Goal: Task Accomplishment & Management: Use online tool/utility

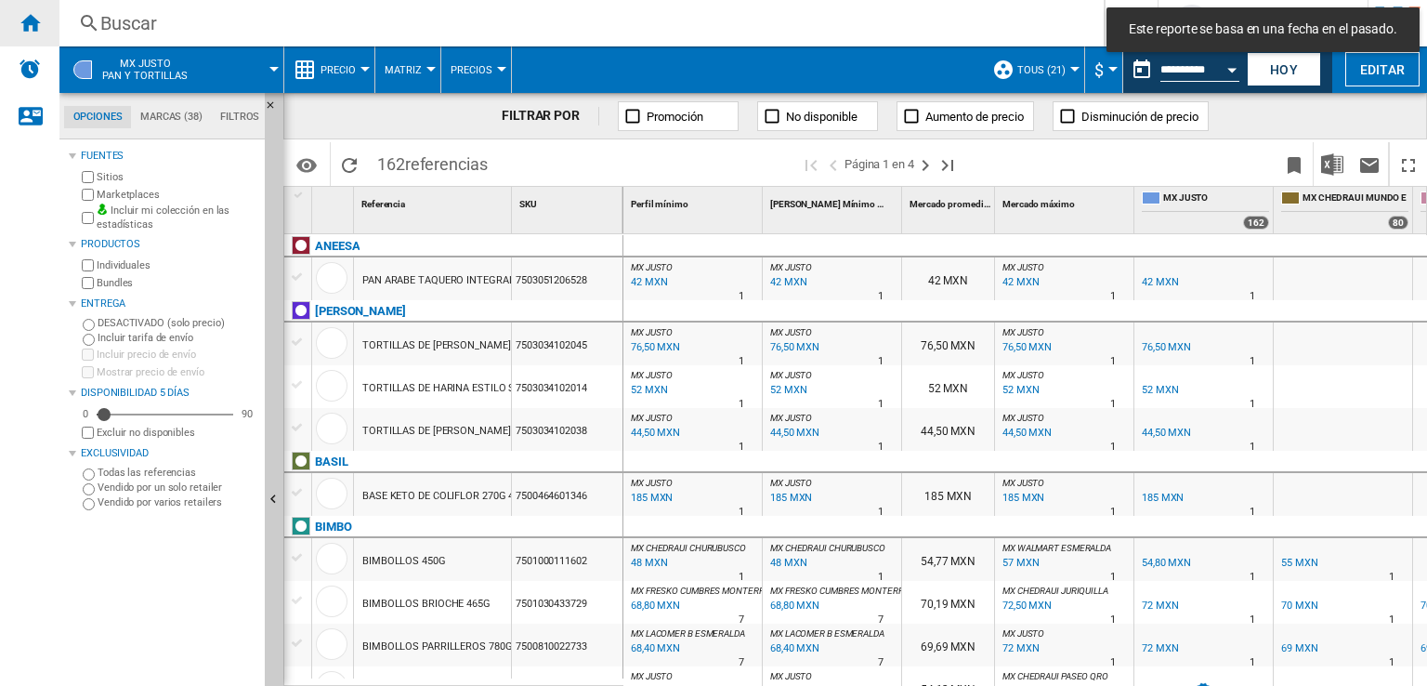
click at [44, 23] on div "Inicio" at bounding box center [29, 23] width 59 height 46
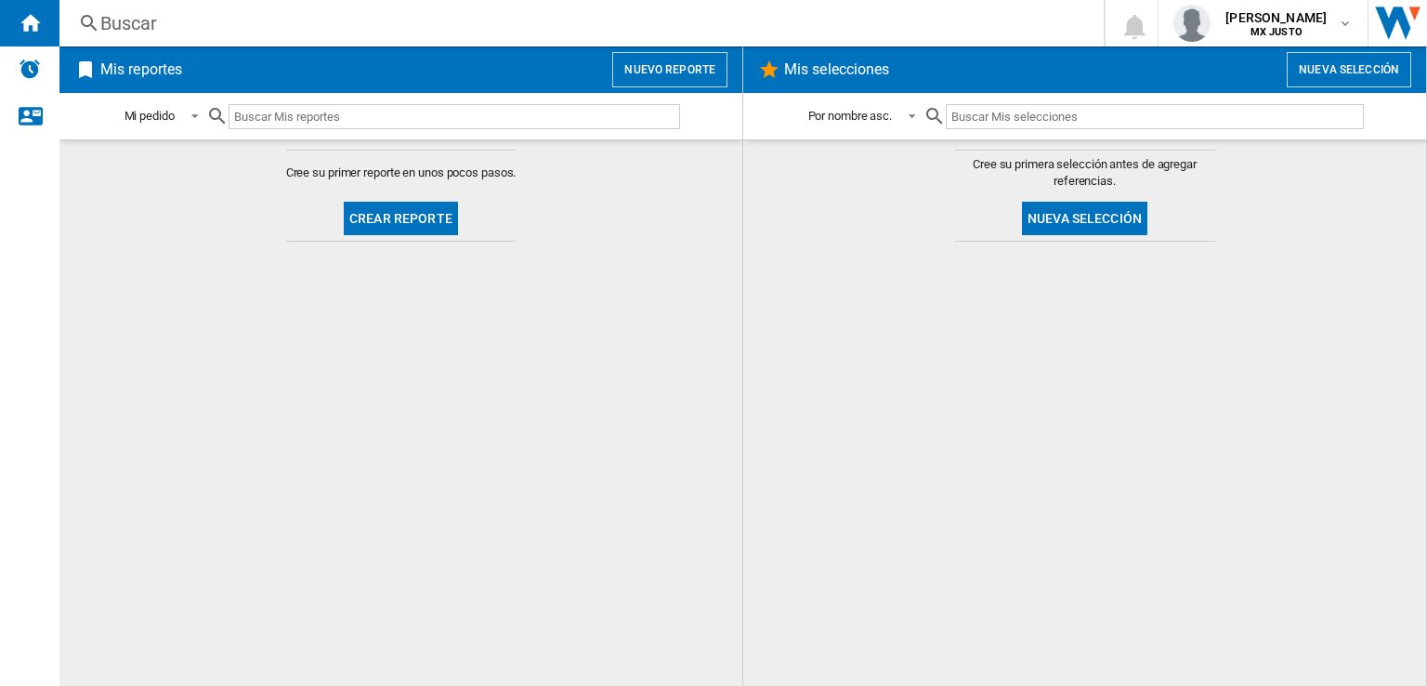
click at [400, 234] on span "Crear reporte" at bounding box center [400, 219] width 129 height 46
click at [393, 220] on button "Crear reporte" at bounding box center [401, 218] width 114 height 33
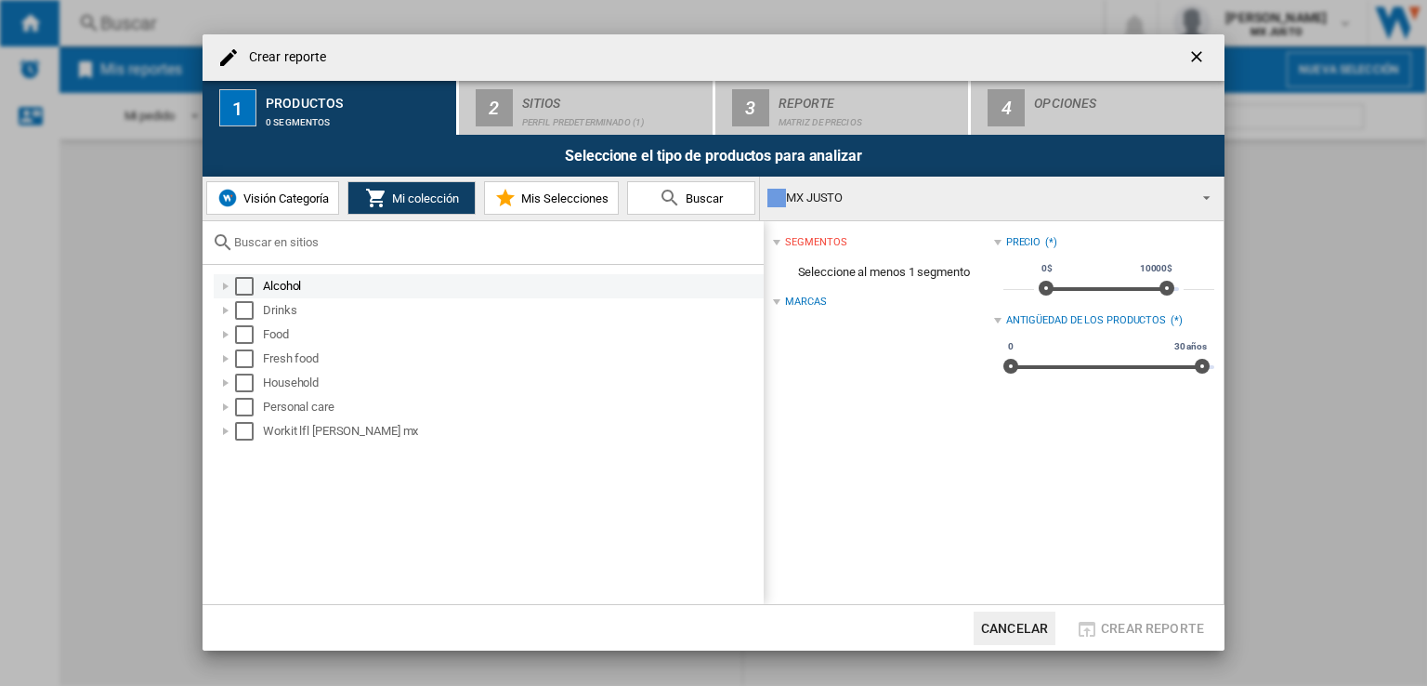
click at [254, 280] on md-checkbox "Select" at bounding box center [249, 286] width 28 height 19
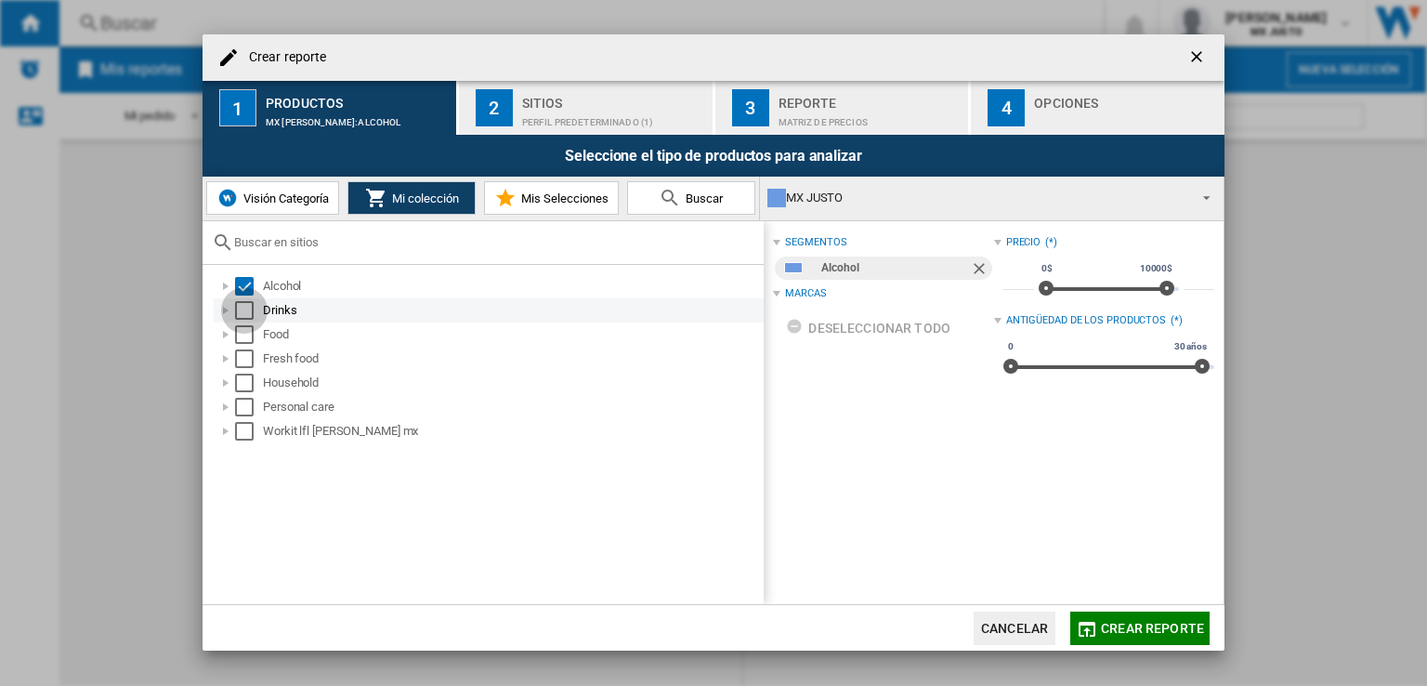
click at [246, 307] on div "Select" at bounding box center [244, 310] width 19 height 19
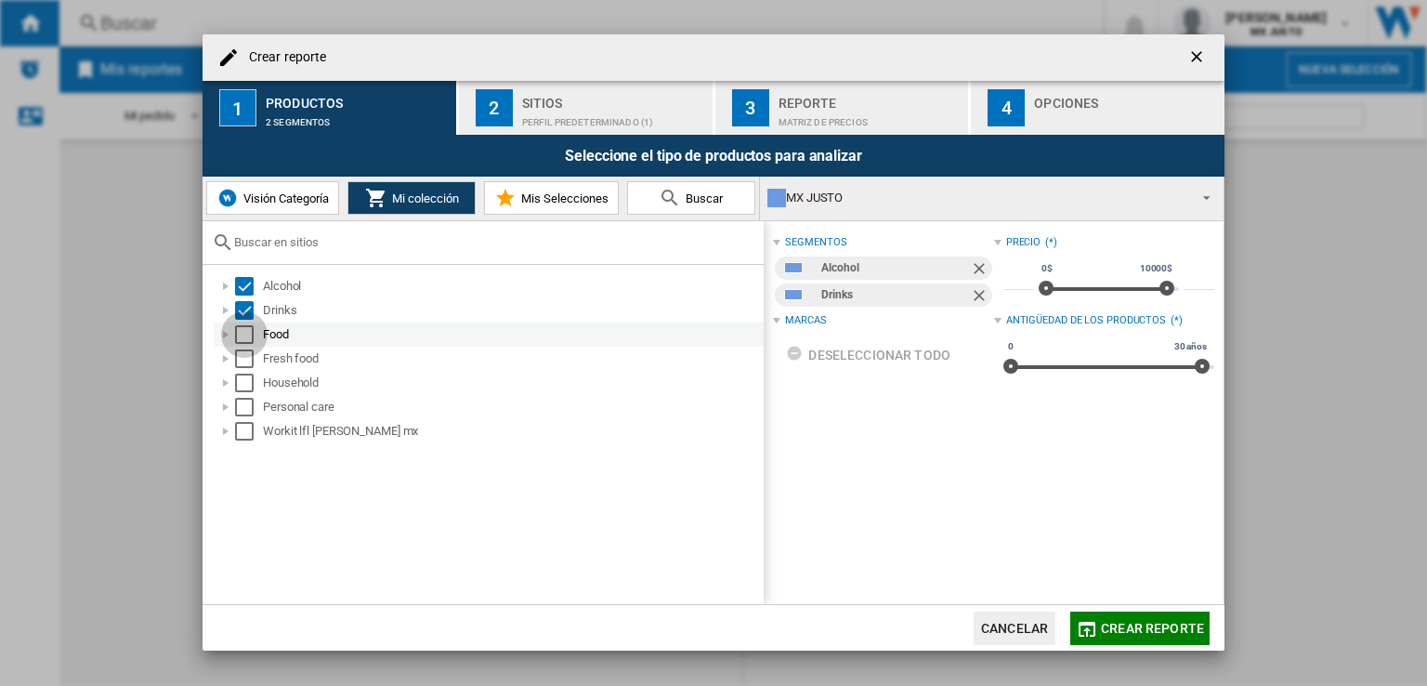
click at [249, 340] on div "Select" at bounding box center [244, 334] width 19 height 19
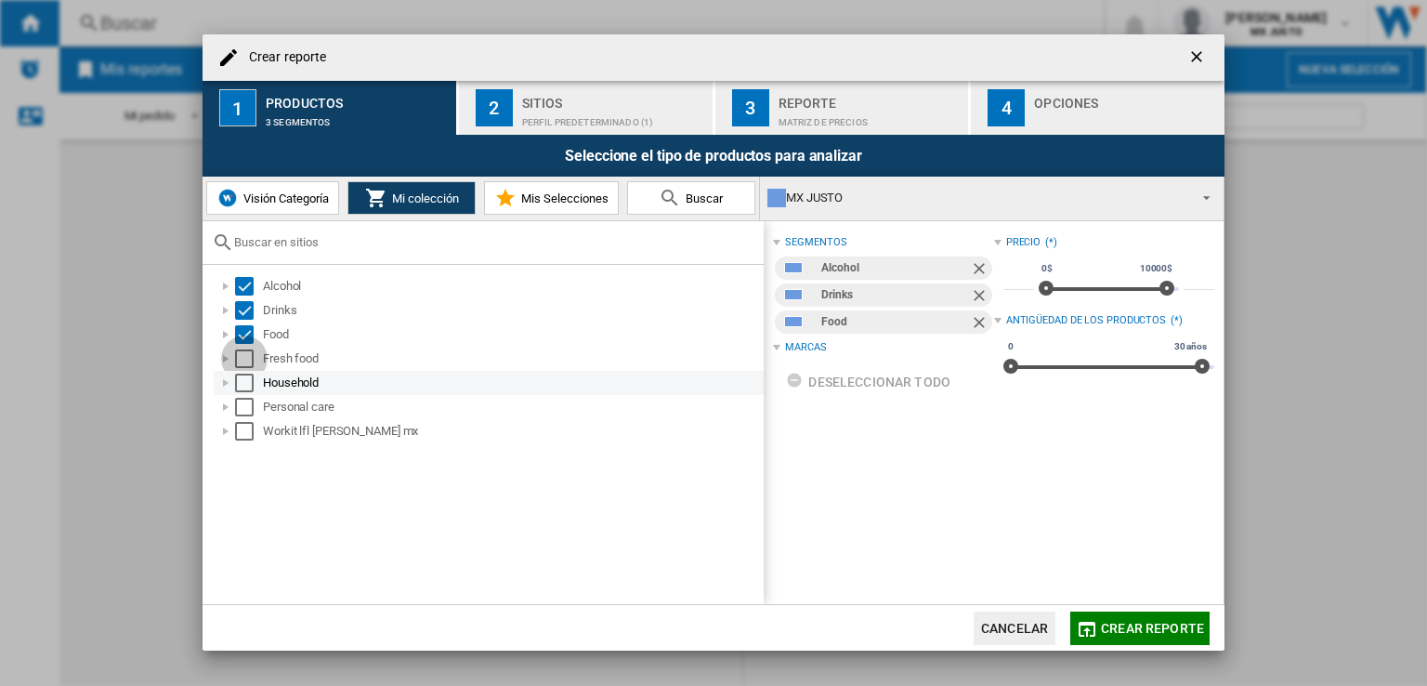
drag, startPoint x: 241, startPoint y: 358, endPoint x: 240, endPoint y: 371, distance: 13.0
click at [241, 358] on div "Select" at bounding box center [244, 358] width 19 height 19
click at [240, 380] on div "Select" at bounding box center [244, 383] width 19 height 19
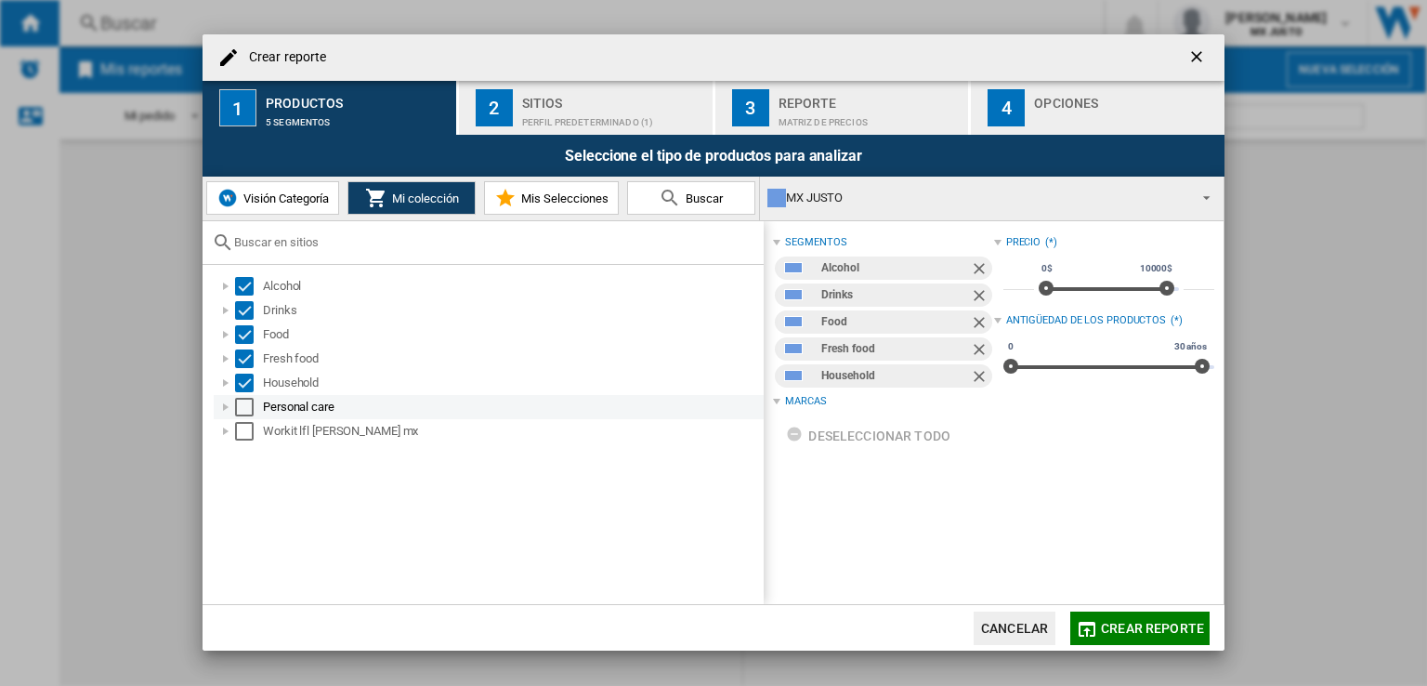
click at [245, 410] on div "Select" at bounding box center [244, 407] width 19 height 19
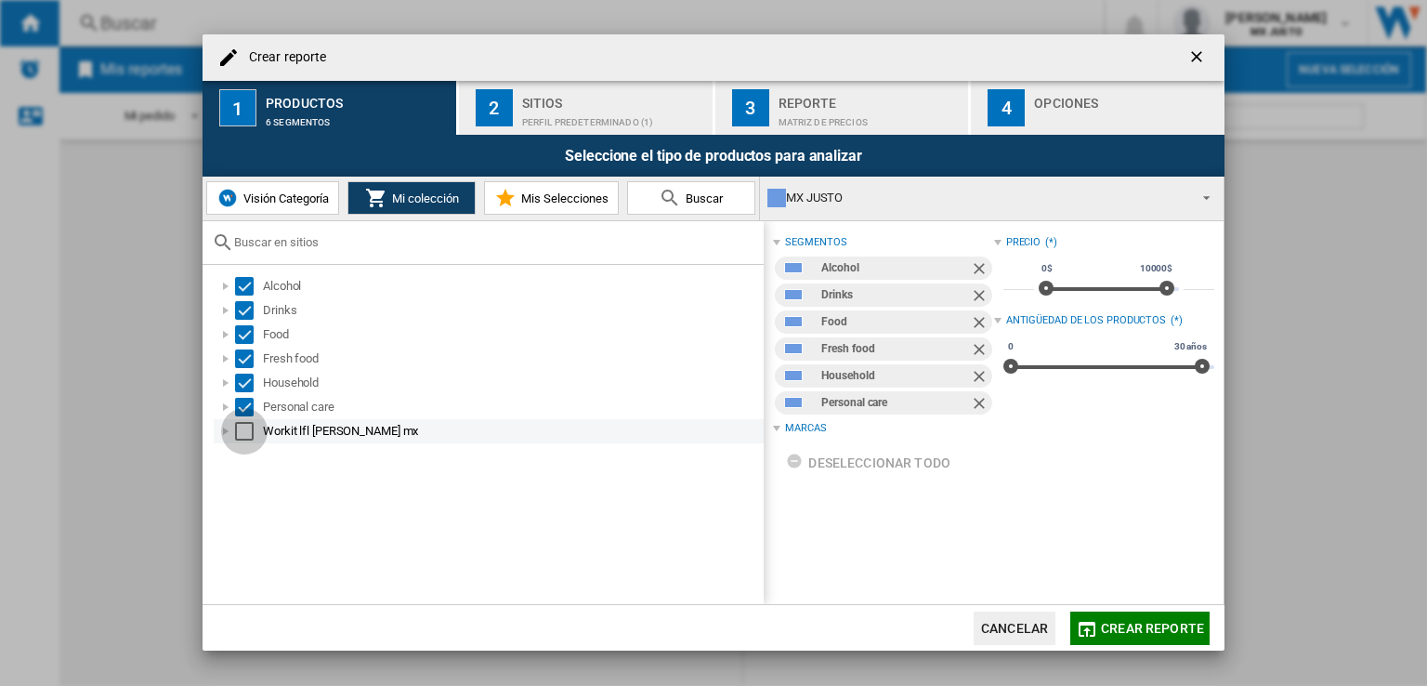
click at [241, 438] on div "Select" at bounding box center [244, 431] width 19 height 19
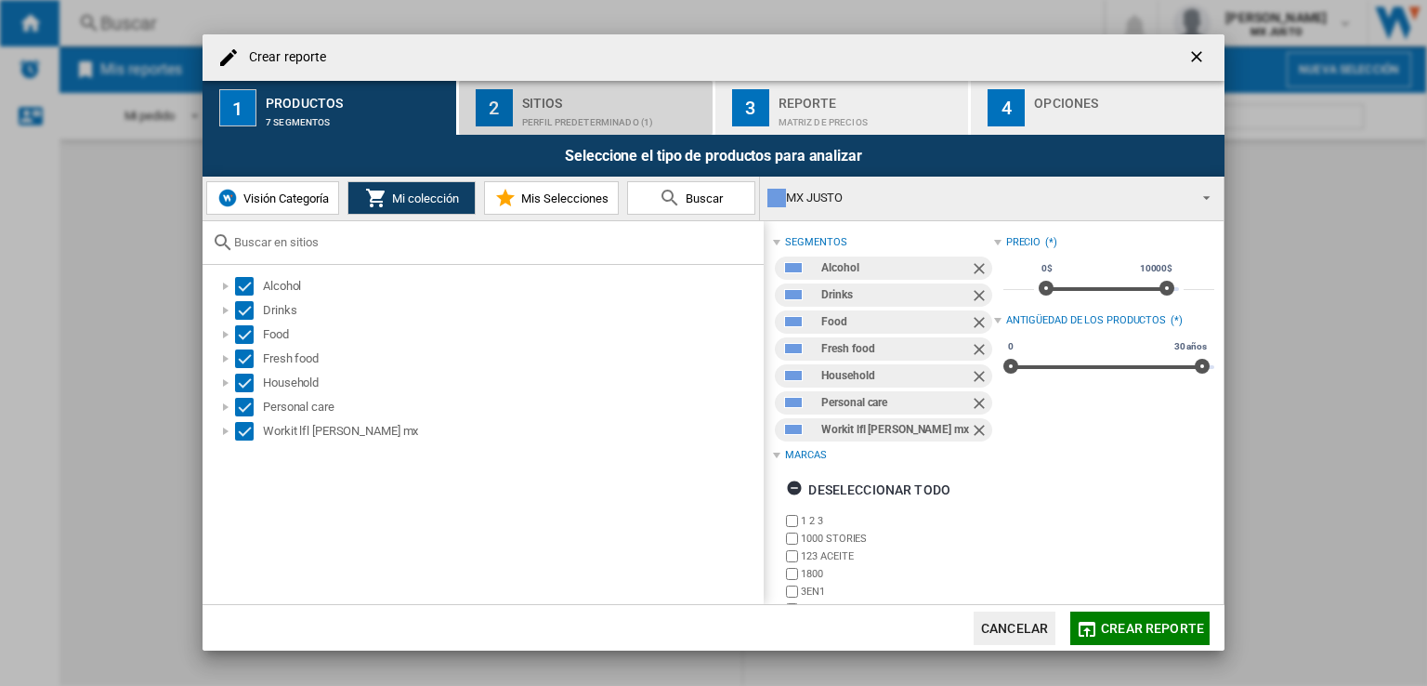
click at [571, 112] on div "Perfil predeterminado (1)" at bounding box center [613, 118] width 183 height 20
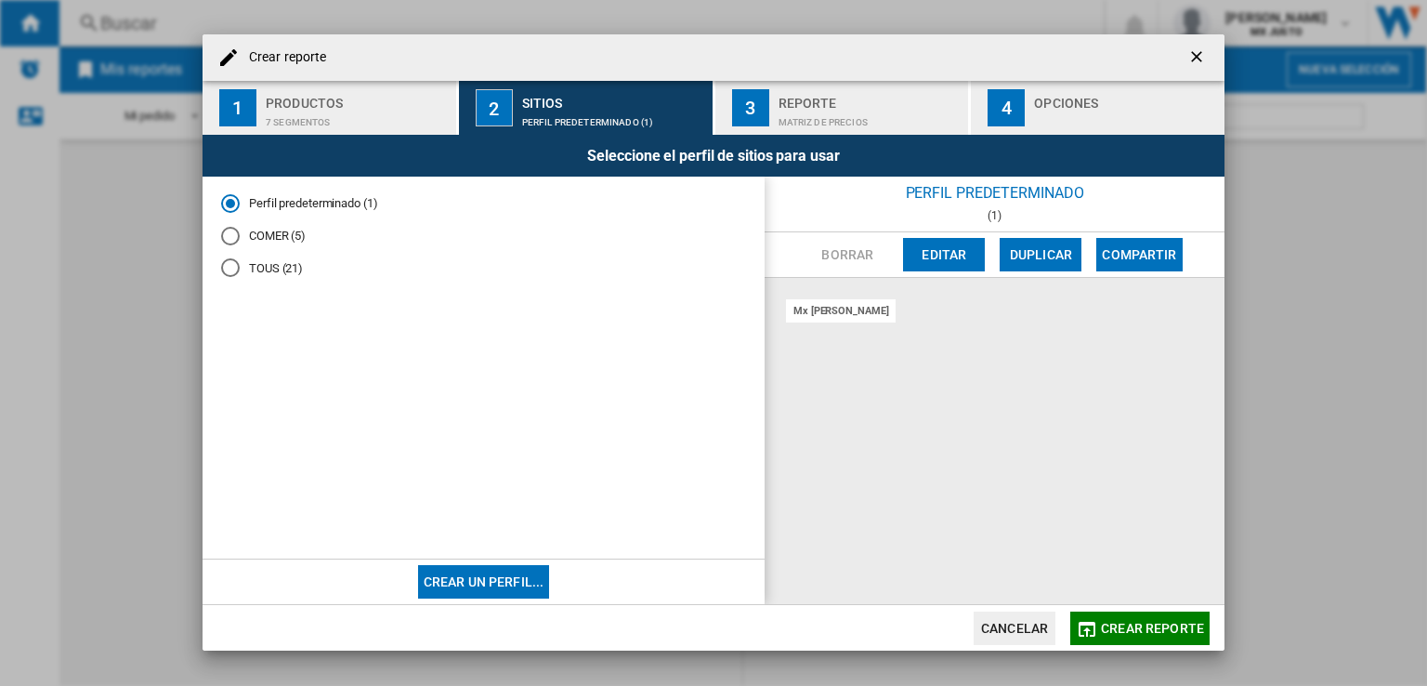
click at [223, 268] on div "TOUS (21)" at bounding box center [230, 267] width 19 height 19
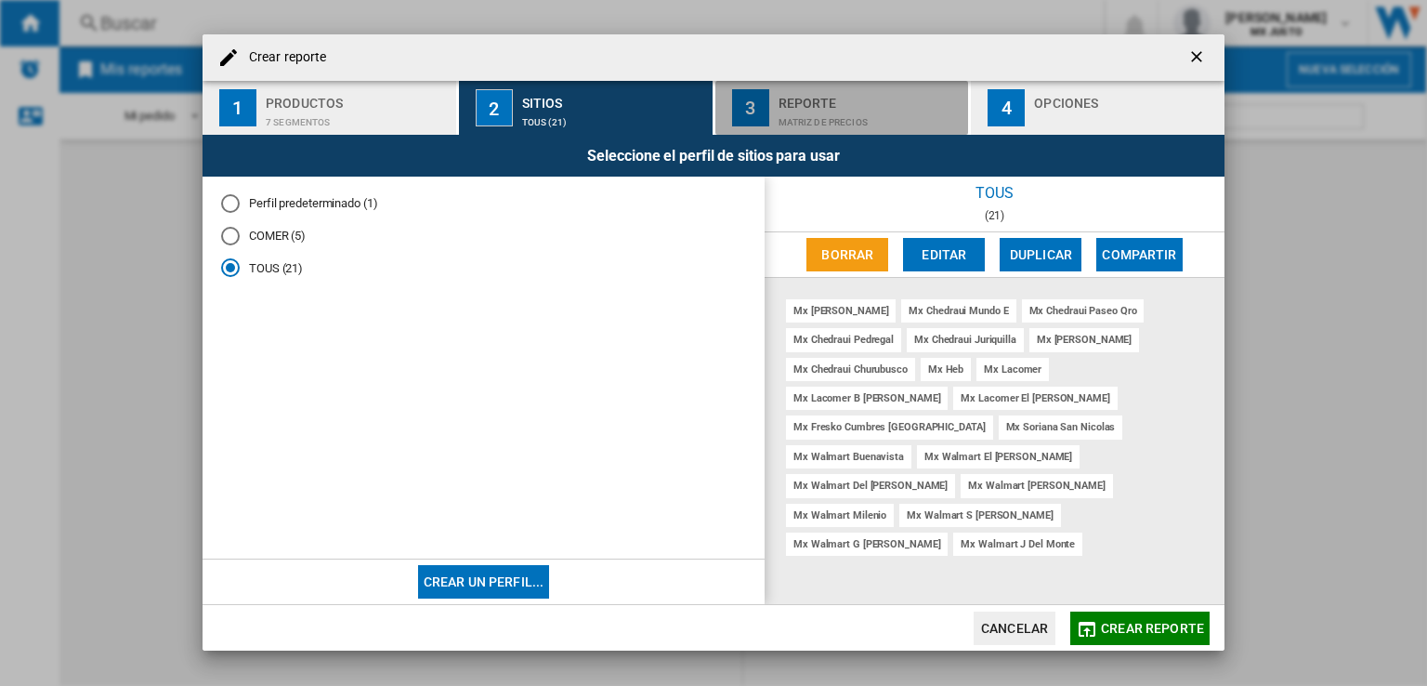
click at [796, 103] on div "Reporte" at bounding box center [870, 98] width 183 height 20
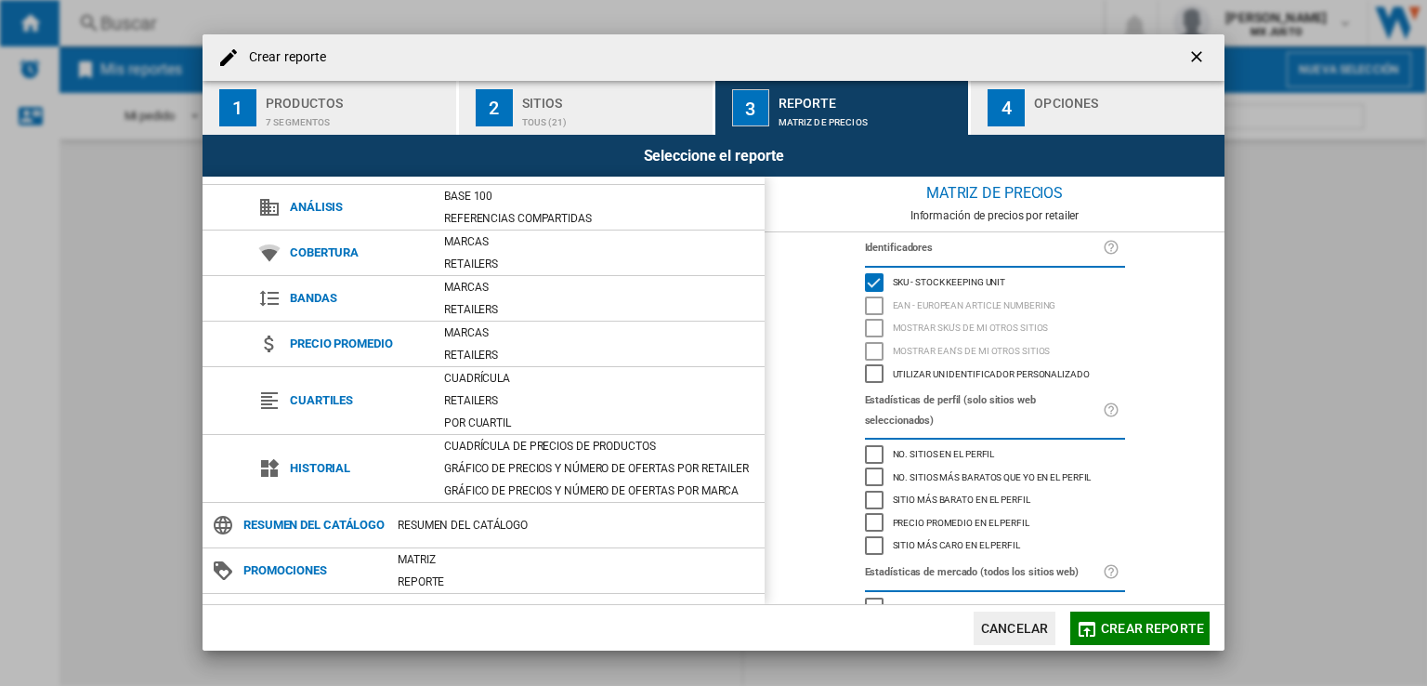
scroll to position [70, 0]
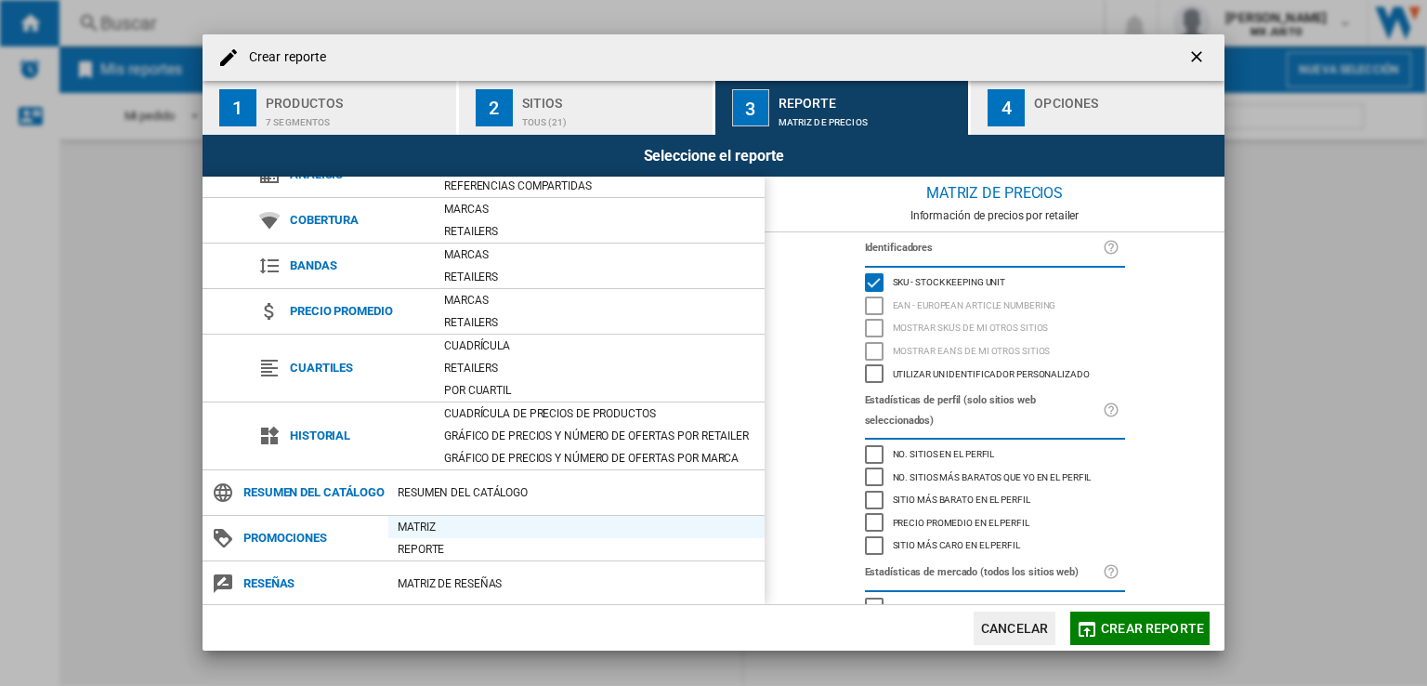
click at [415, 532] on div "Matriz" at bounding box center [576, 527] width 376 height 19
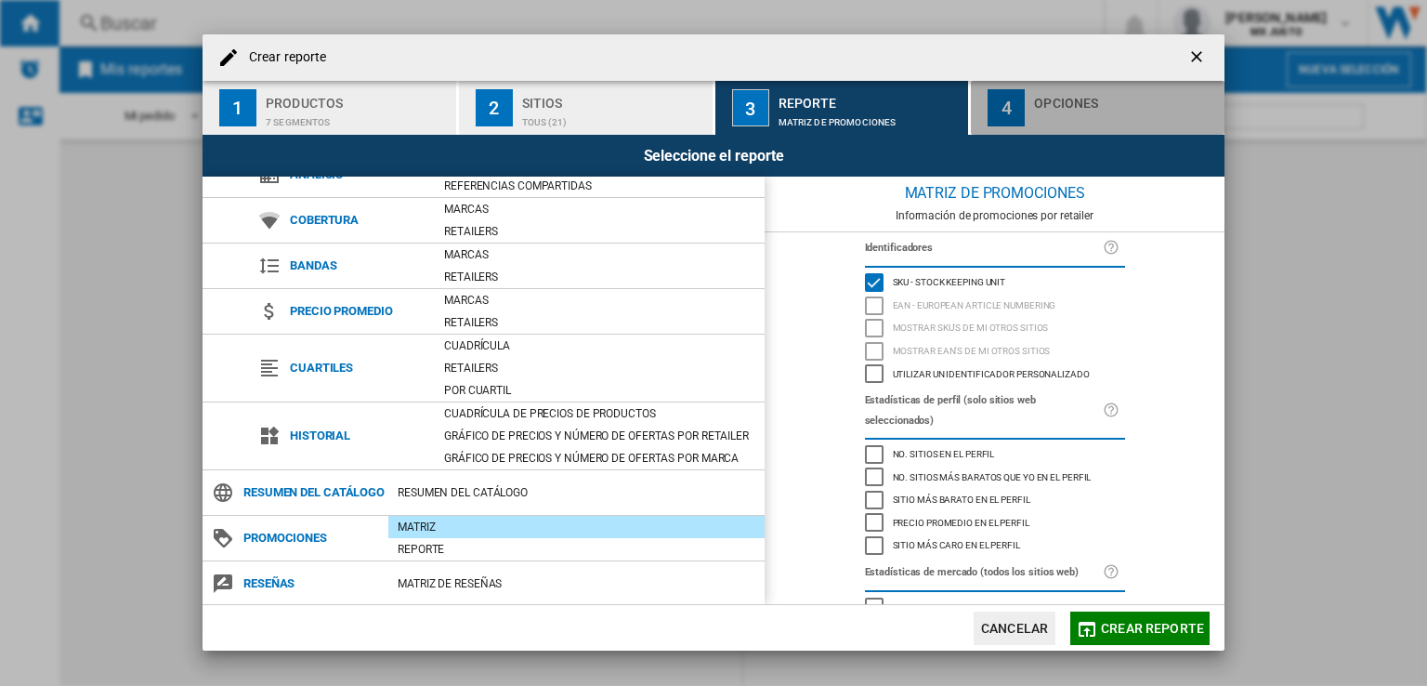
click at [1049, 103] on div "Opciones" at bounding box center [1125, 98] width 183 height 20
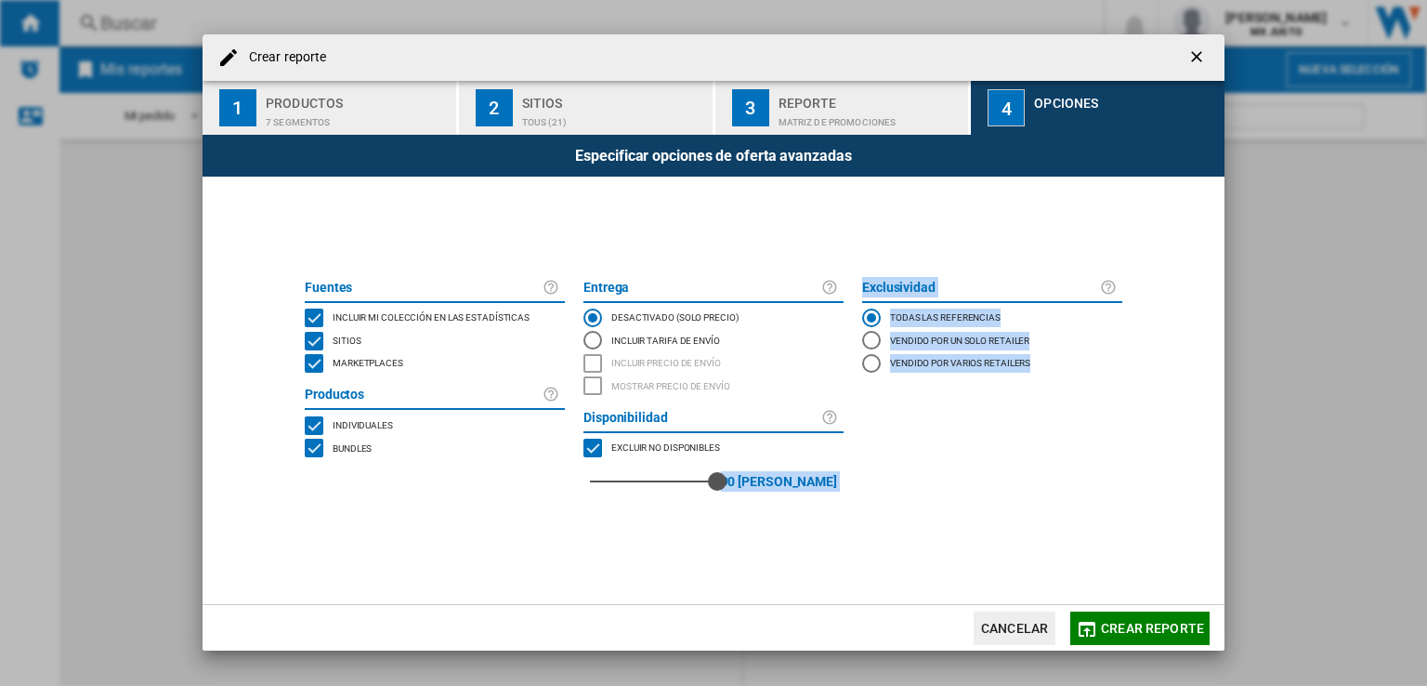
drag, startPoint x: 588, startPoint y: 483, endPoint x: 936, endPoint y: 580, distance: 360.7
click at [936, 580] on div "[PERSON_NAME] Incluir mi colección en las estadísticas Sitios Marketplaces Prod…" at bounding box center [714, 390] width 836 height 427
click at [1134, 626] on span "Crear reporte" at bounding box center [1152, 628] width 103 height 15
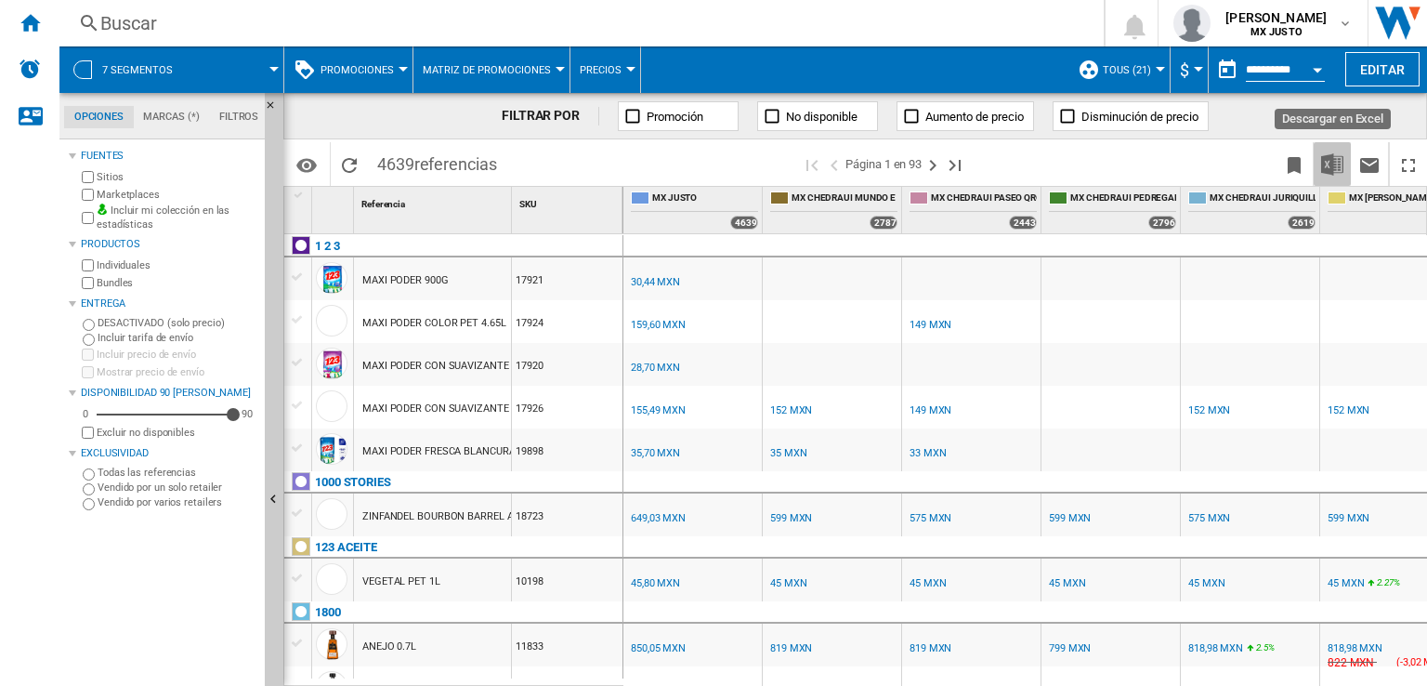
click at [1331, 158] on img "Descargar en Excel" at bounding box center [1332, 164] width 22 height 22
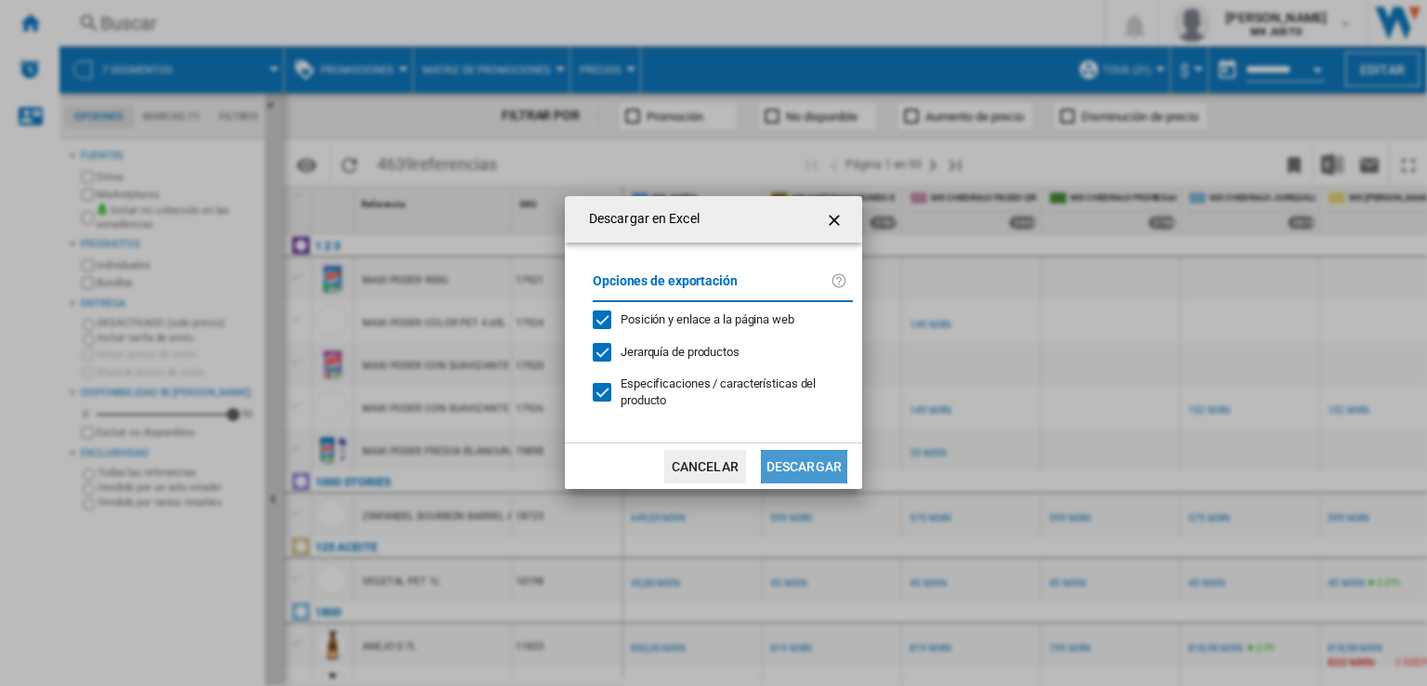
click at [810, 476] on button "Descargar" at bounding box center [804, 466] width 86 height 33
